Goal: Information Seeking & Learning: Learn about a topic

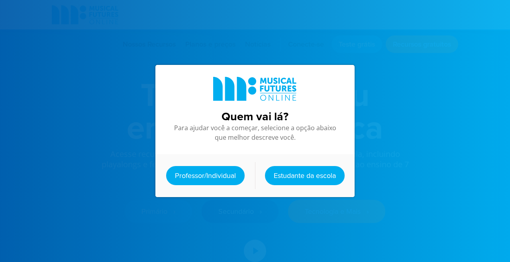
click at [199, 180] on font "Professor/Individual" at bounding box center [205, 176] width 61 height 10
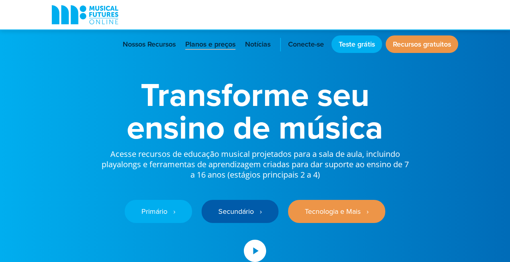
click at [213, 43] on font "Planos e preços" at bounding box center [210, 44] width 50 height 10
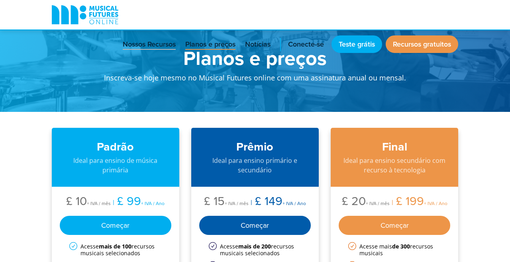
click at [150, 45] on font "Nossos Recursos" at bounding box center [149, 44] width 53 height 10
